Goal: Entertainment & Leisure: Consume media (video, audio)

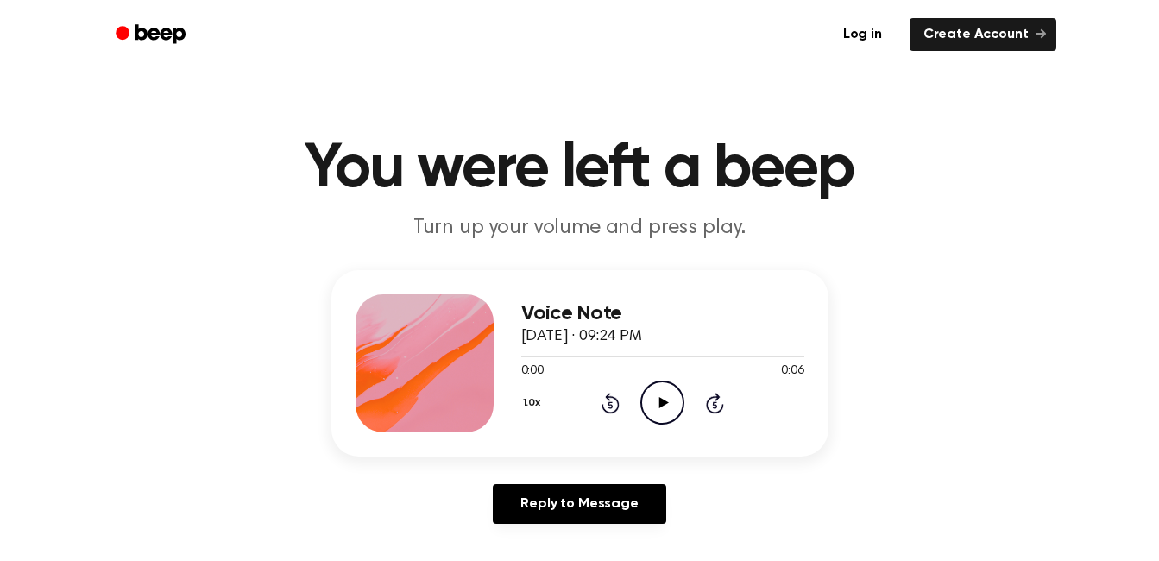
click at [661, 415] on icon "Play Audio" at bounding box center [662, 403] width 44 height 44
drag, startPoint x: 661, startPoint y: 415, endPoint x: 651, endPoint y: 404, distance: 15.3
click at [651, 404] on icon "Play Audio" at bounding box center [662, 403] width 44 height 44
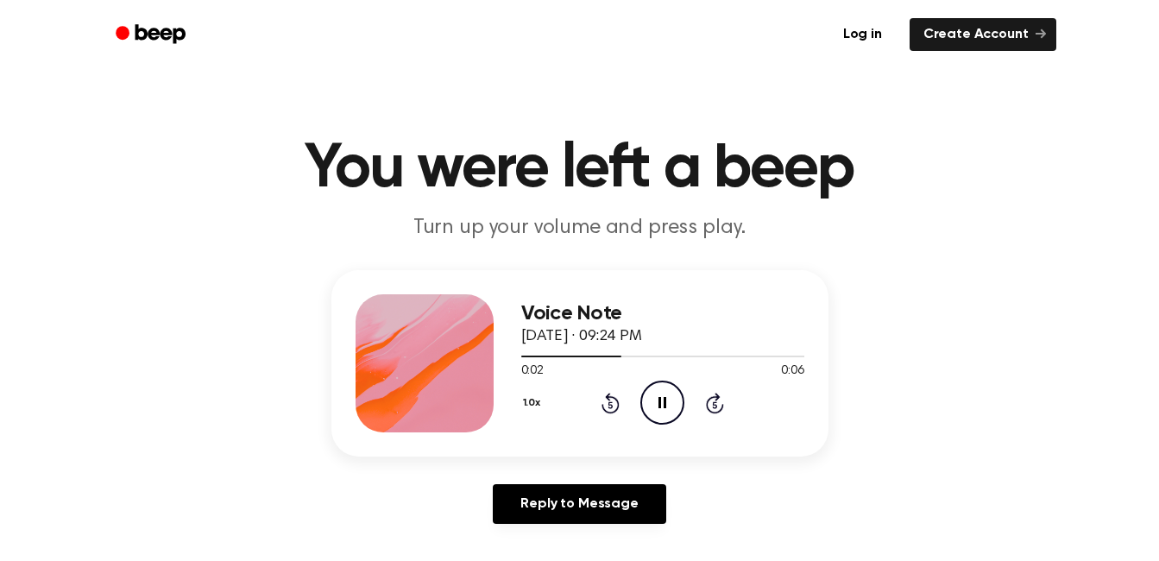
click at [651, 404] on icon "Pause Audio" at bounding box center [662, 403] width 44 height 44
click at [667, 403] on icon at bounding box center [663, 402] width 9 height 11
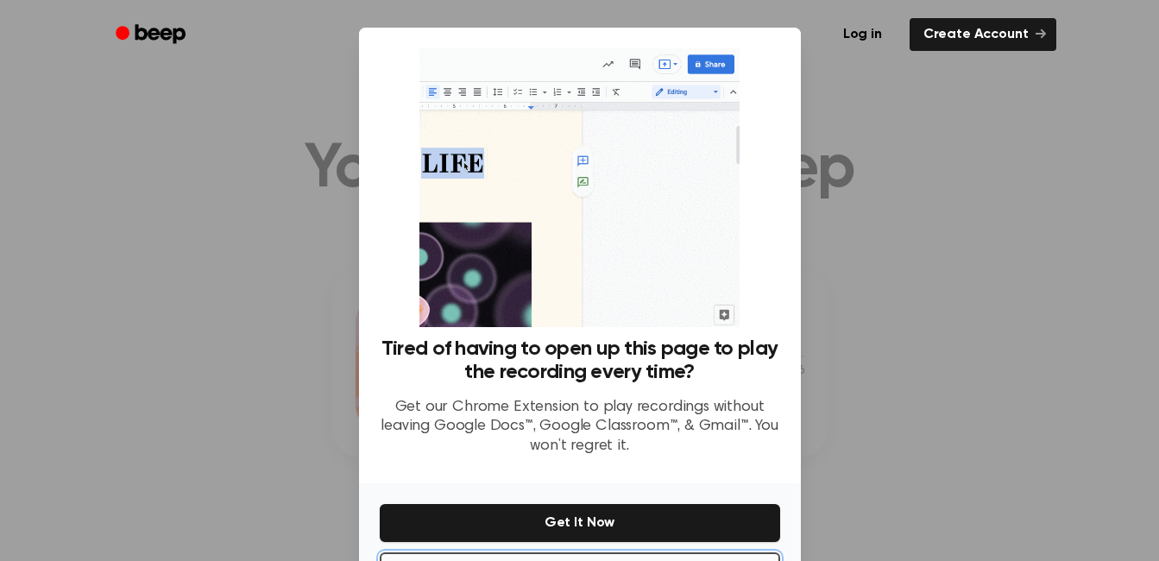
click at [608, 554] on button "No Thanks" at bounding box center [580, 571] width 400 height 38
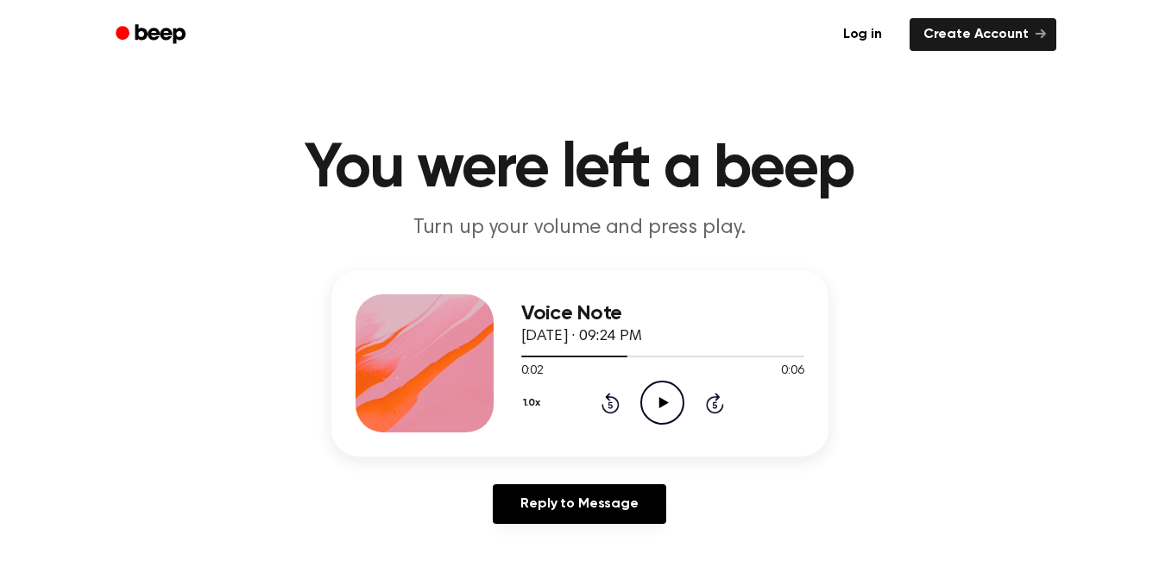
click at [678, 407] on icon "Play Audio" at bounding box center [662, 403] width 44 height 44
click at [679, 410] on icon "Play Audio" at bounding box center [662, 403] width 44 height 44
click at [652, 402] on icon "Play Audio" at bounding box center [662, 403] width 44 height 44
click at [660, 390] on icon "Play Audio" at bounding box center [662, 403] width 44 height 44
click at [674, 403] on icon "Play Audio" at bounding box center [662, 403] width 44 height 44
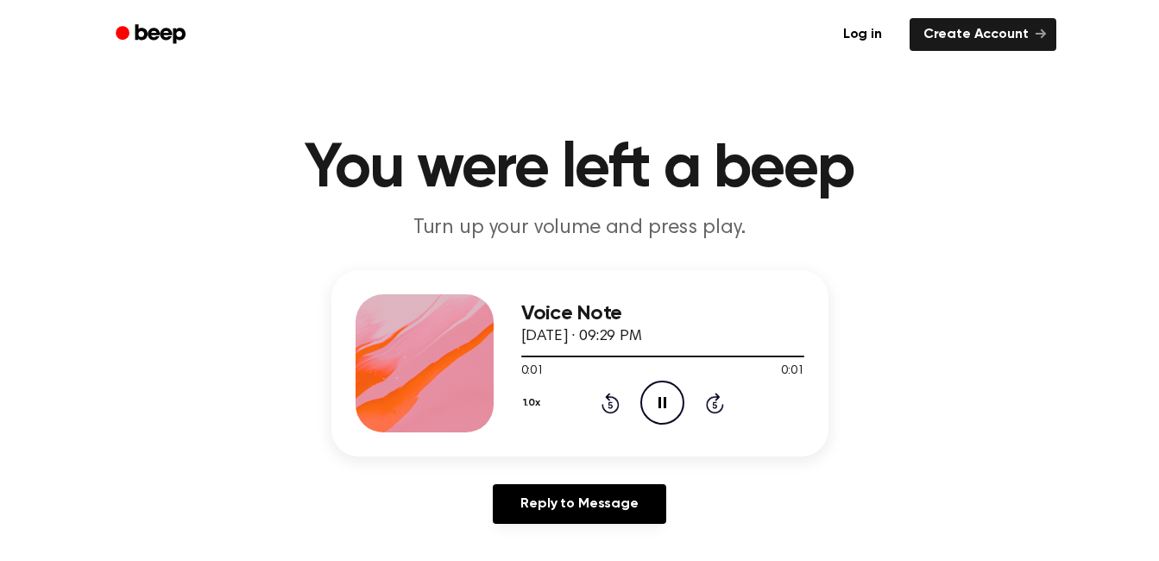
click at [674, 403] on icon "Pause Audio" at bounding box center [662, 403] width 44 height 44
click at [674, 403] on icon "Play Audio" at bounding box center [662, 403] width 44 height 44
click at [674, 403] on icon "Pause Audio" at bounding box center [662, 403] width 44 height 44
click at [674, 403] on icon "Play Audio" at bounding box center [662, 403] width 44 height 44
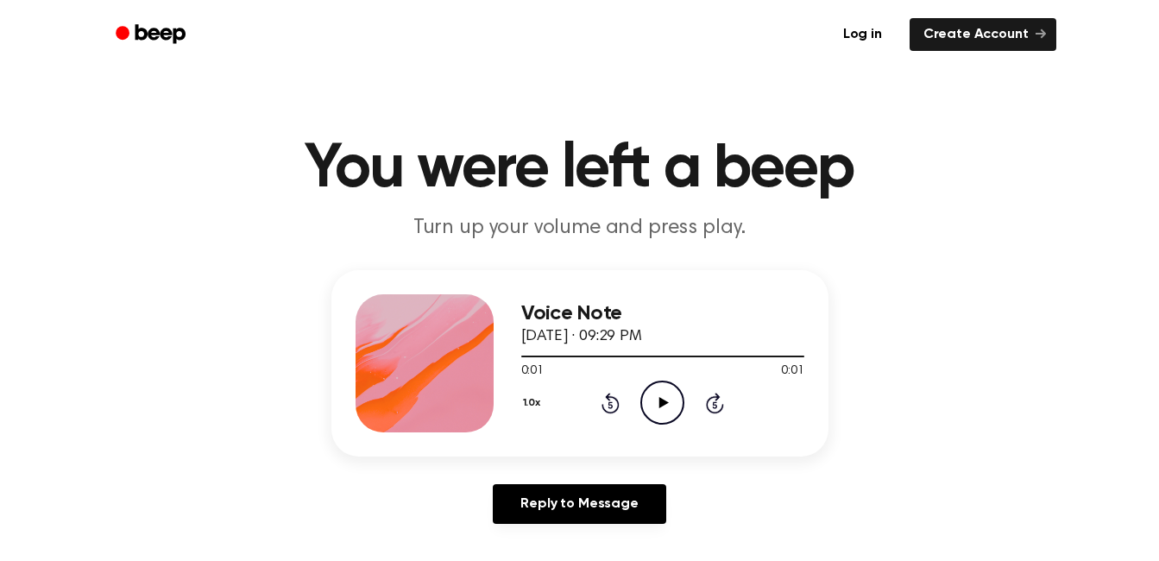
click at [674, 403] on icon "Play Audio" at bounding box center [662, 403] width 44 height 44
click at [674, 403] on icon "Pause Audio" at bounding box center [662, 403] width 44 height 44
click at [674, 403] on icon "Play Audio" at bounding box center [662, 403] width 44 height 44
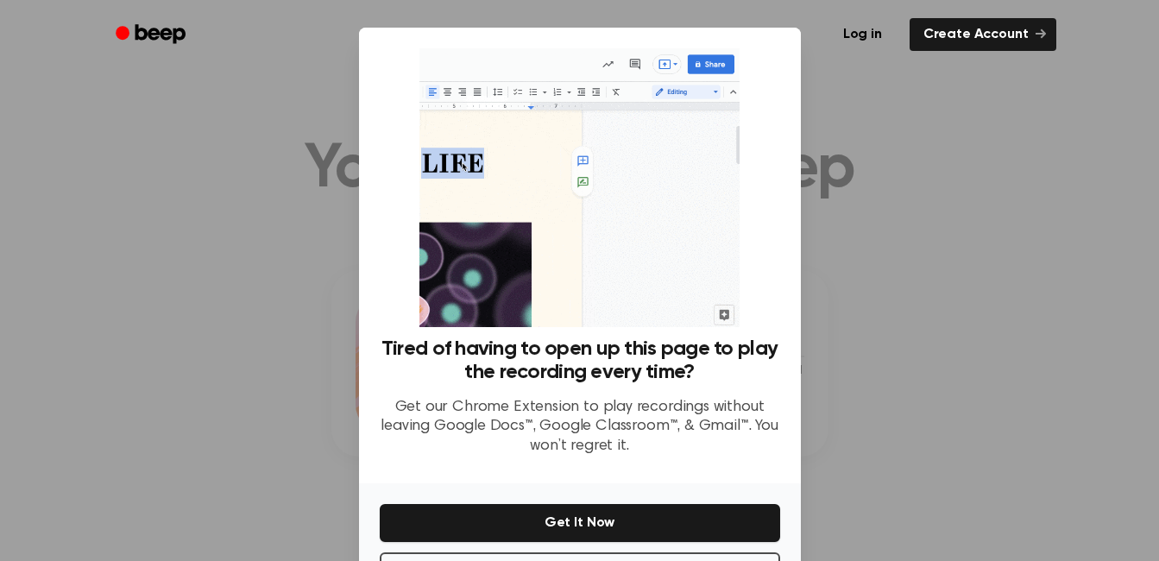
click at [674, 403] on p "Get our Chrome Extension to play recordings without leaving Google Docs™, Googl…" at bounding box center [580, 427] width 400 height 59
click at [570, 552] on div "No Thanks Get It Now" at bounding box center [580, 541] width 442 height 117
click at [567, 558] on button "No Thanks" at bounding box center [580, 571] width 400 height 38
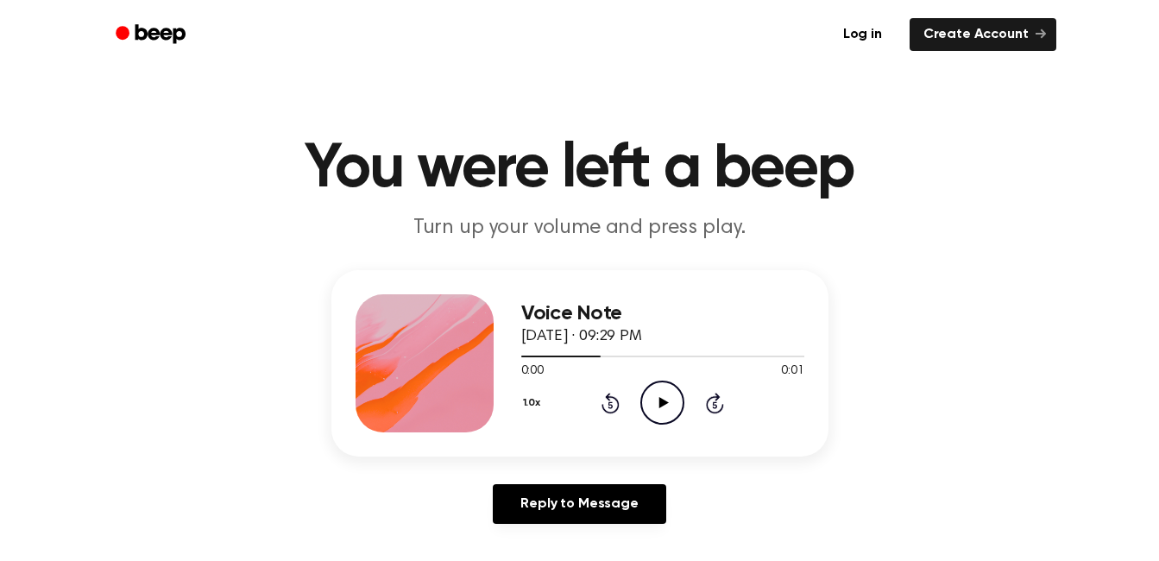
click at [659, 394] on icon "Play Audio" at bounding box center [662, 403] width 44 height 44
click at [659, 394] on icon "Pause Audio" at bounding box center [662, 403] width 44 height 44
click at [659, 394] on icon "Play Audio" at bounding box center [662, 403] width 44 height 44
click at [659, 394] on icon "Pause Audio" at bounding box center [662, 403] width 44 height 44
click at [659, 394] on icon "Play Audio" at bounding box center [662, 403] width 44 height 44
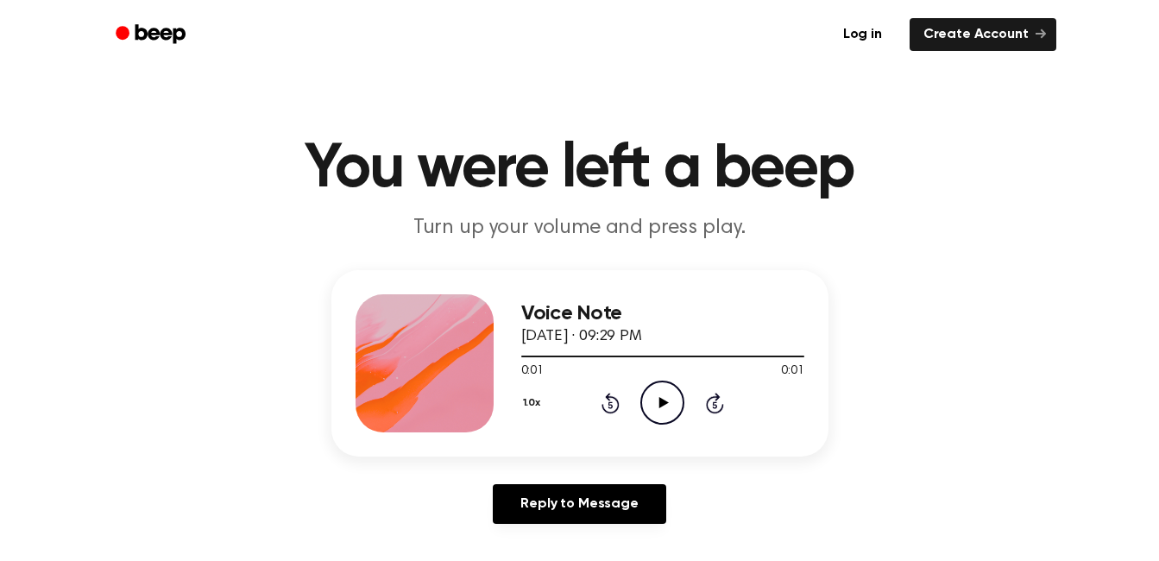
click at [659, 394] on icon "Play Audio" at bounding box center [662, 403] width 44 height 44
click at [659, 394] on icon "Pause Audio" at bounding box center [662, 403] width 44 height 44
click at [659, 394] on icon "Play Audio" at bounding box center [662, 403] width 44 height 44
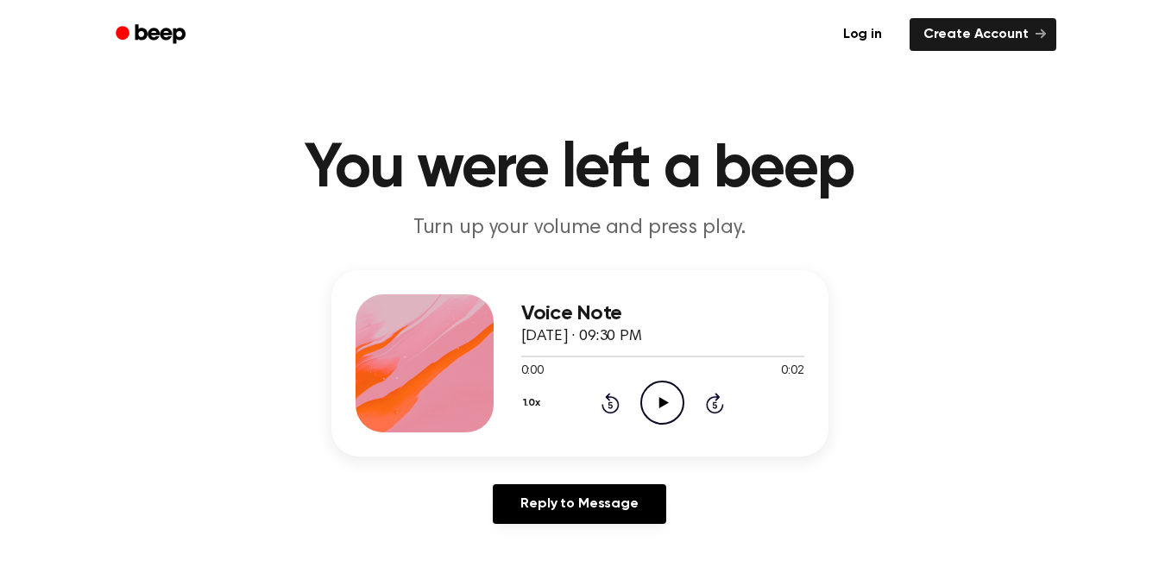
click at [667, 394] on icon "Play Audio" at bounding box center [662, 403] width 44 height 44
click at [664, 402] on icon at bounding box center [663, 402] width 9 height 11
click at [651, 422] on icon "Play Audio" at bounding box center [662, 403] width 44 height 44
click at [680, 415] on circle at bounding box center [662, 402] width 42 height 42
click at [654, 404] on icon "Play Audio" at bounding box center [662, 403] width 44 height 44
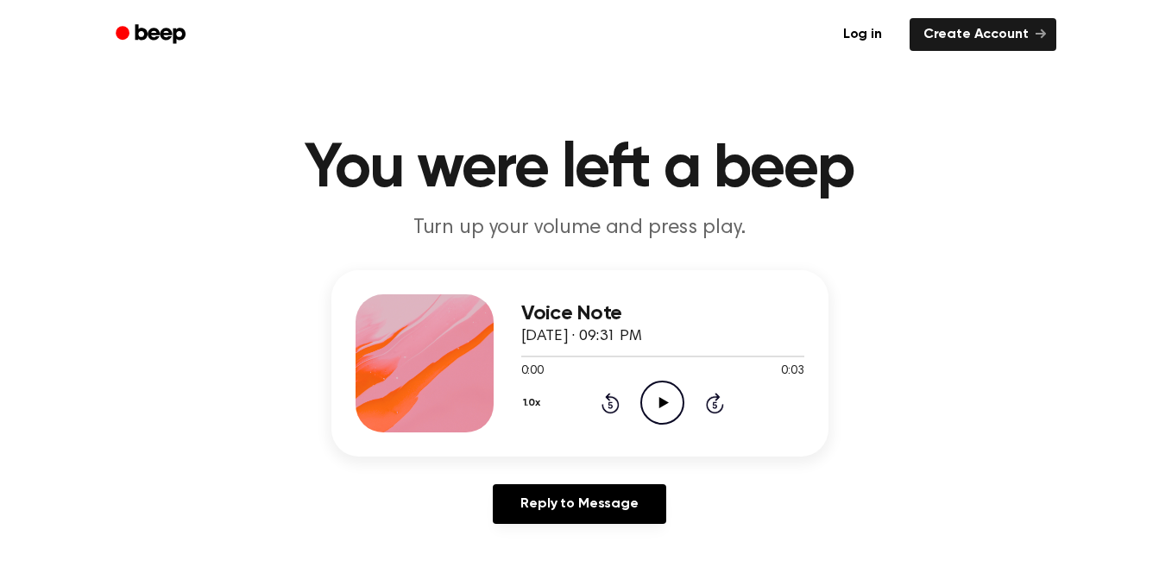
click at [667, 391] on icon "Play Audio" at bounding box center [662, 403] width 44 height 44
click at [665, 415] on icon "Play Audio" at bounding box center [662, 403] width 44 height 44
click at [670, 414] on icon "Play Audio" at bounding box center [662, 403] width 44 height 44
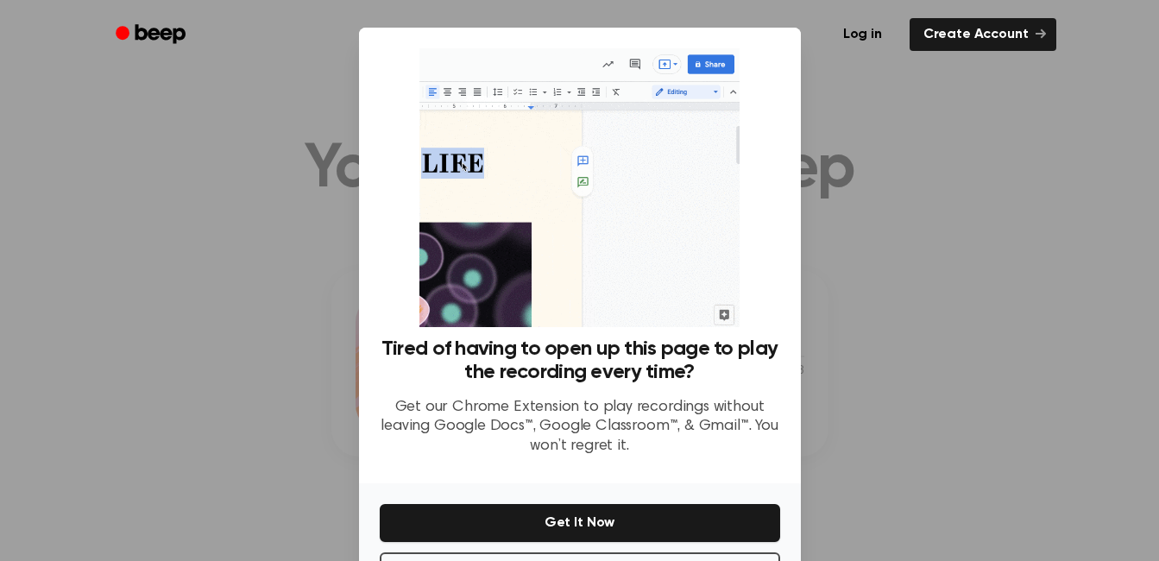
click at [615, 552] on div "No Thanks Get It Now" at bounding box center [580, 541] width 442 height 117
click at [618, 552] on button "No Thanks" at bounding box center [580, 571] width 400 height 38
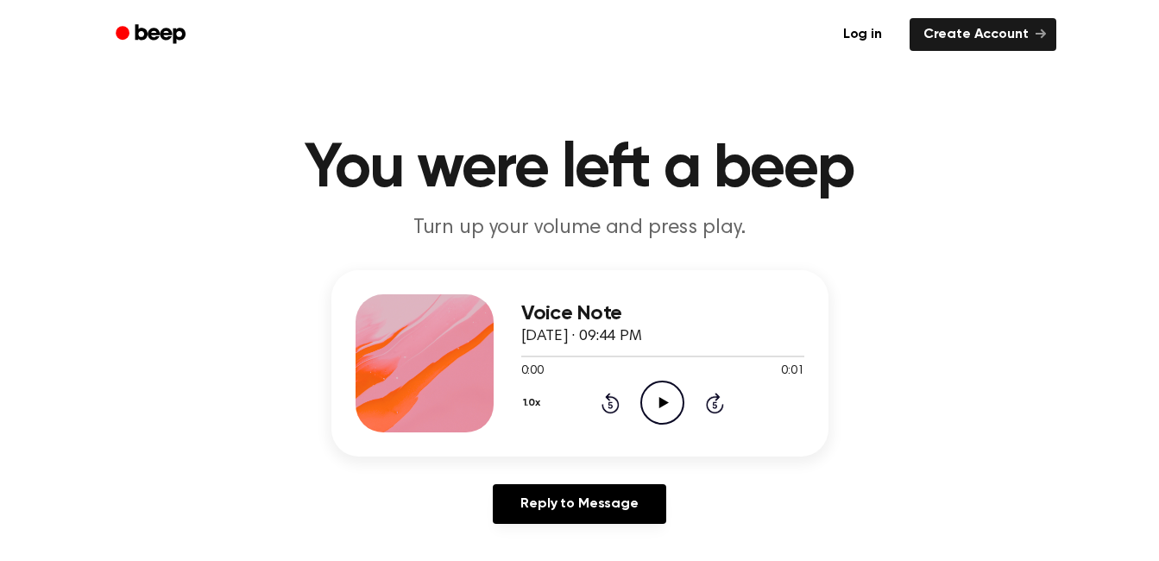
click at [655, 414] on icon "Play Audio" at bounding box center [662, 403] width 44 height 44
click at [665, 413] on icon "Play Audio" at bounding box center [662, 403] width 44 height 44
click at [674, 400] on icon "Play Audio" at bounding box center [662, 403] width 44 height 44
click at [665, 391] on icon "Play Audio" at bounding box center [662, 403] width 44 height 44
